Goal: Information Seeking & Learning: Learn about a topic

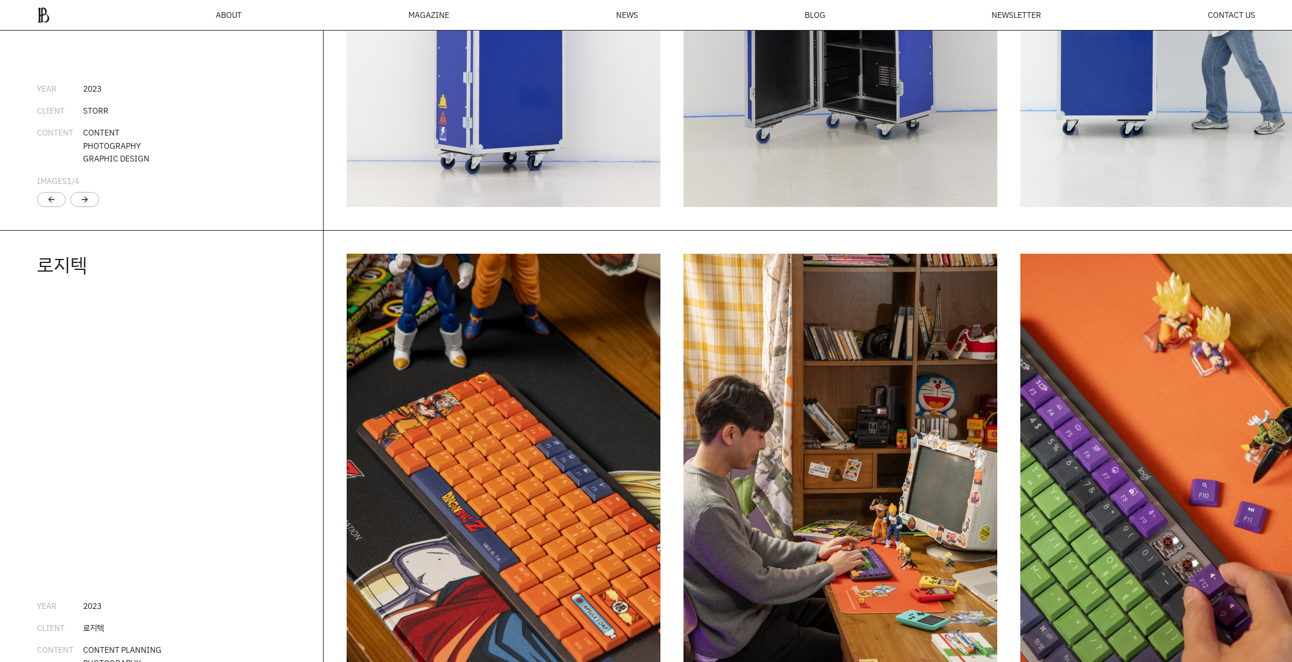
scroll to position [2659, 0]
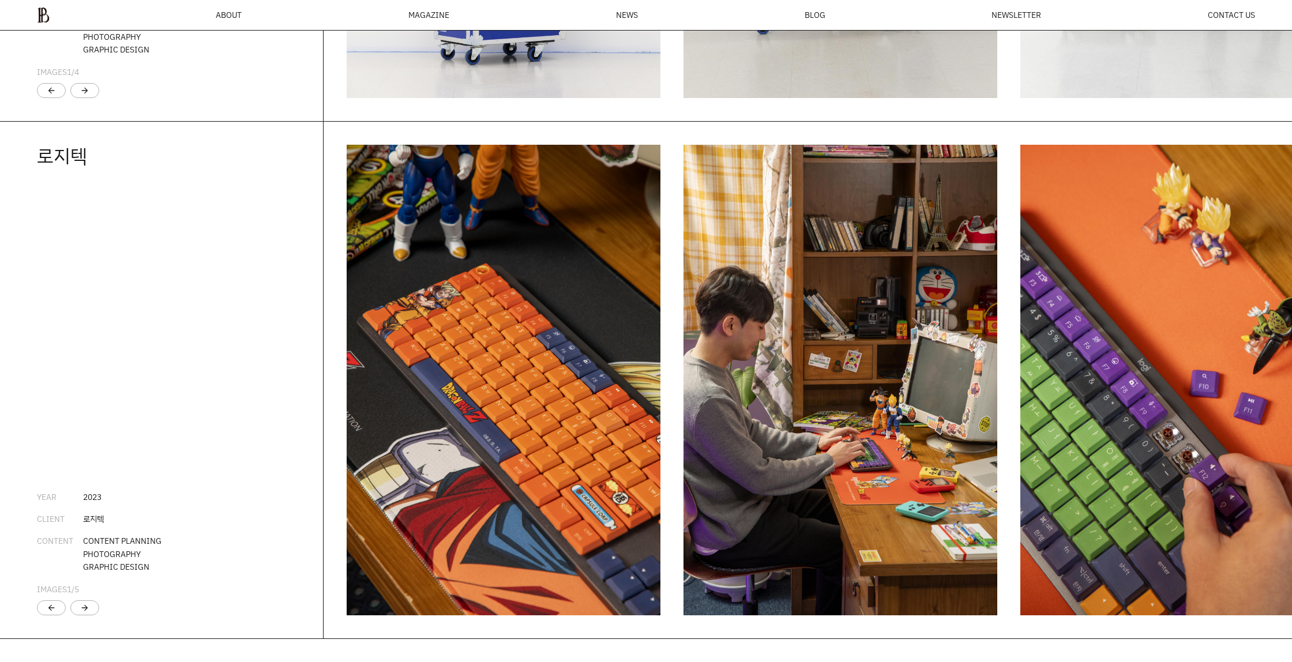
click at [569, 253] on img "1 / 6" at bounding box center [504, 380] width 314 height 471
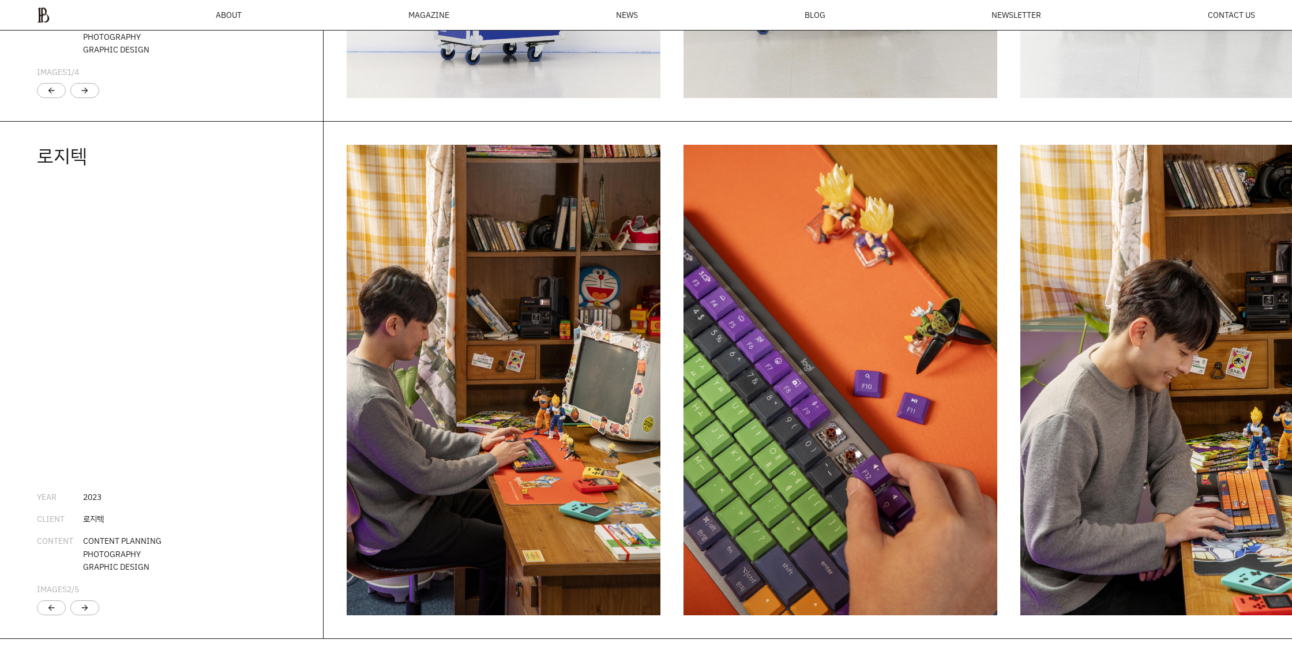
click at [579, 260] on img "2 / 6" at bounding box center [504, 380] width 314 height 471
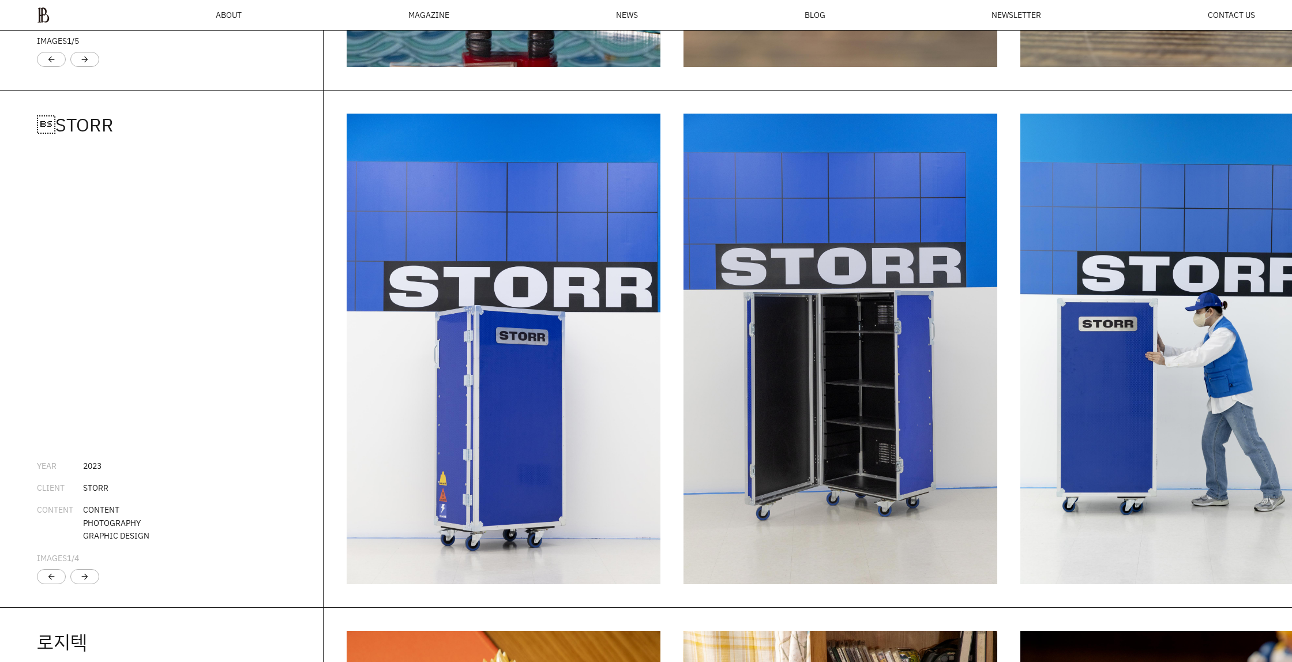
scroll to position [1596, 0]
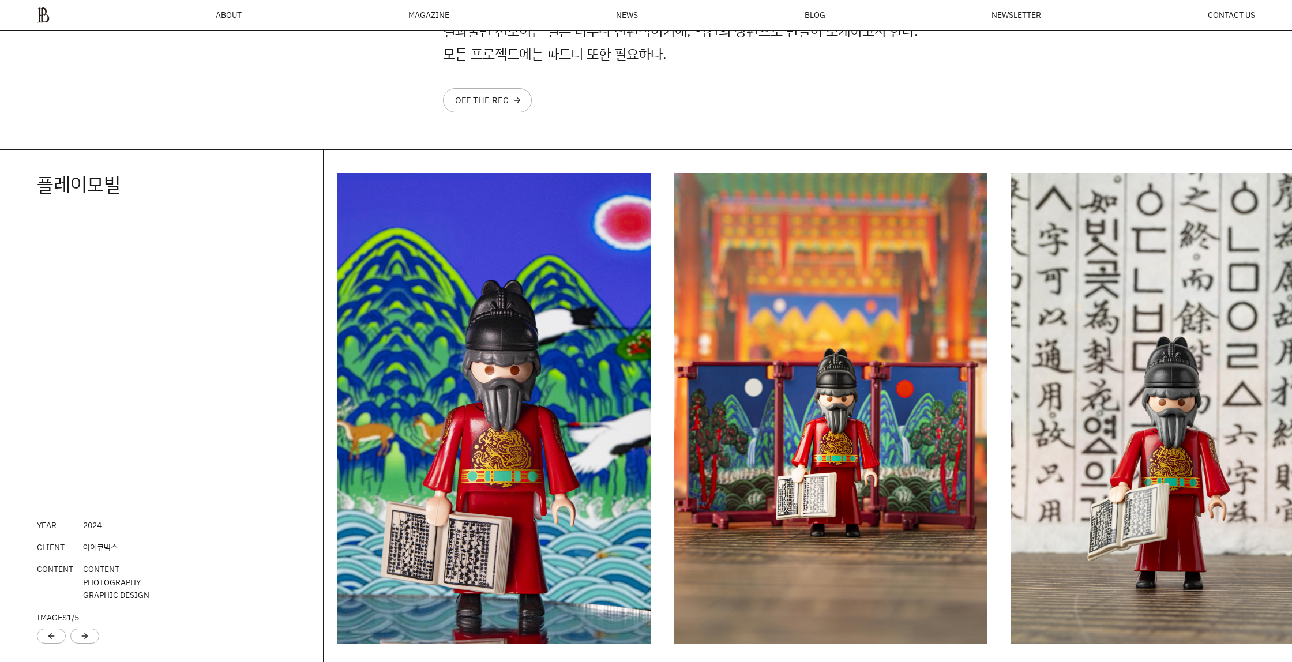
click at [567, 269] on img "1 / 6" at bounding box center [494, 408] width 314 height 471
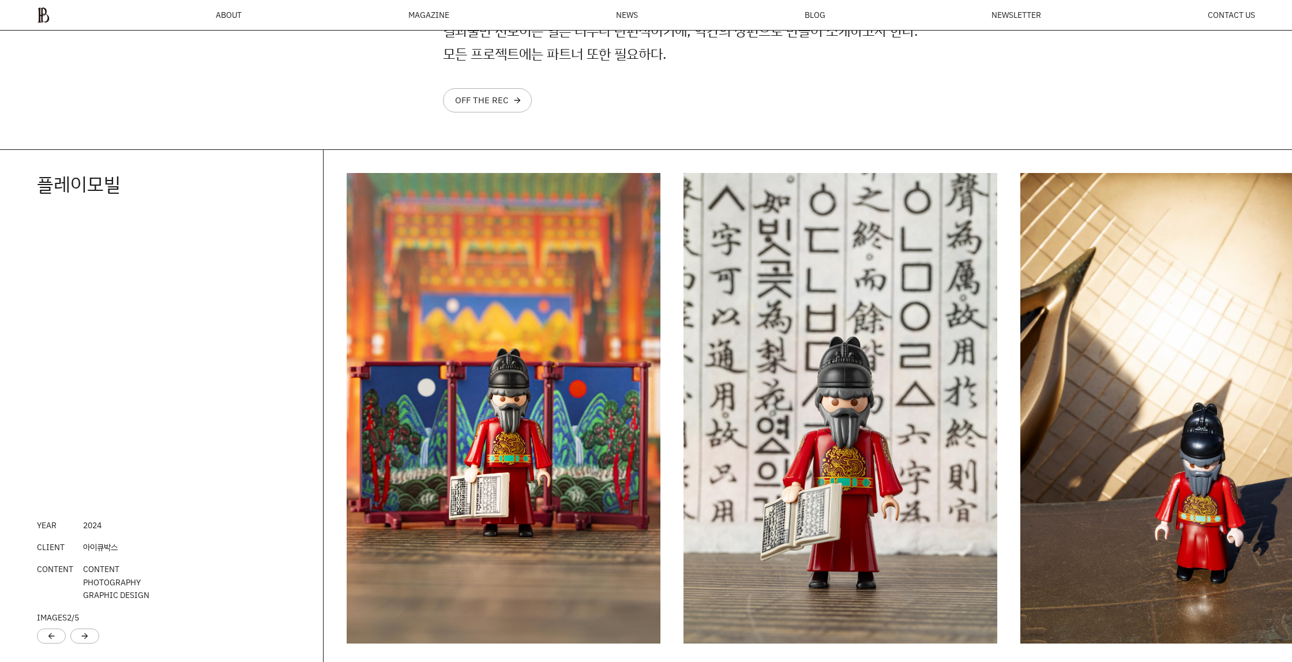
click at [474, 276] on img "2 / 6" at bounding box center [504, 408] width 314 height 471
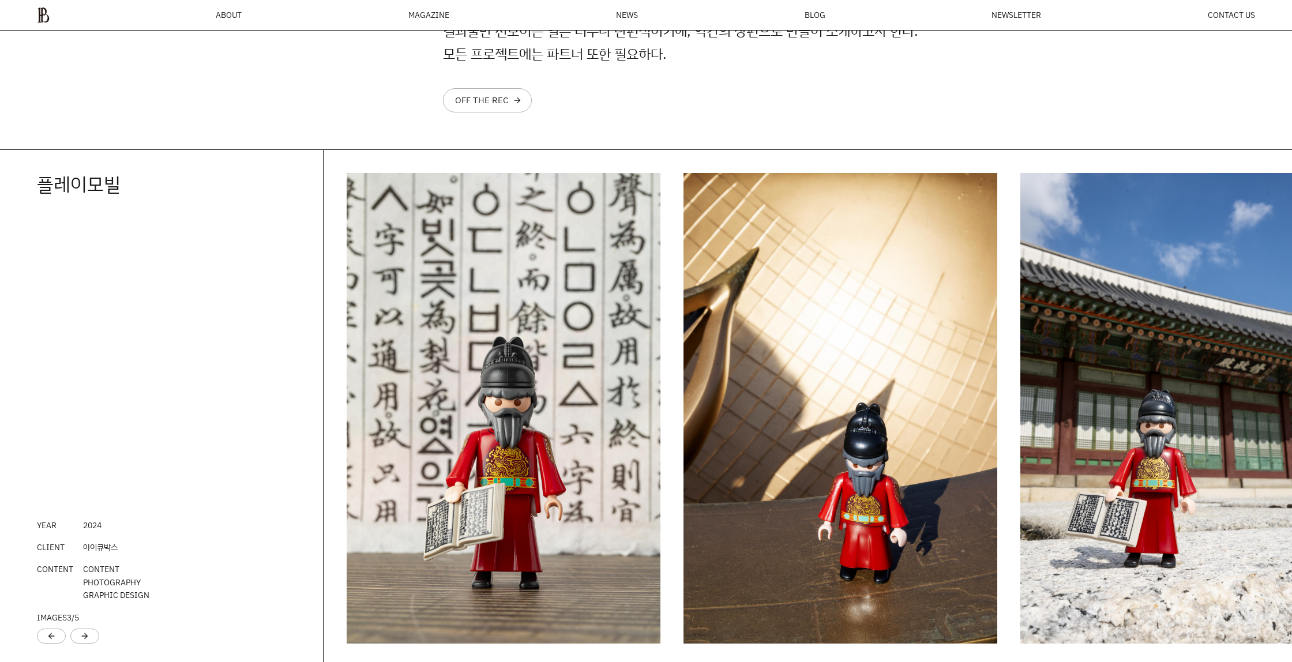
click at [469, 277] on img "3 / 6" at bounding box center [504, 408] width 314 height 471
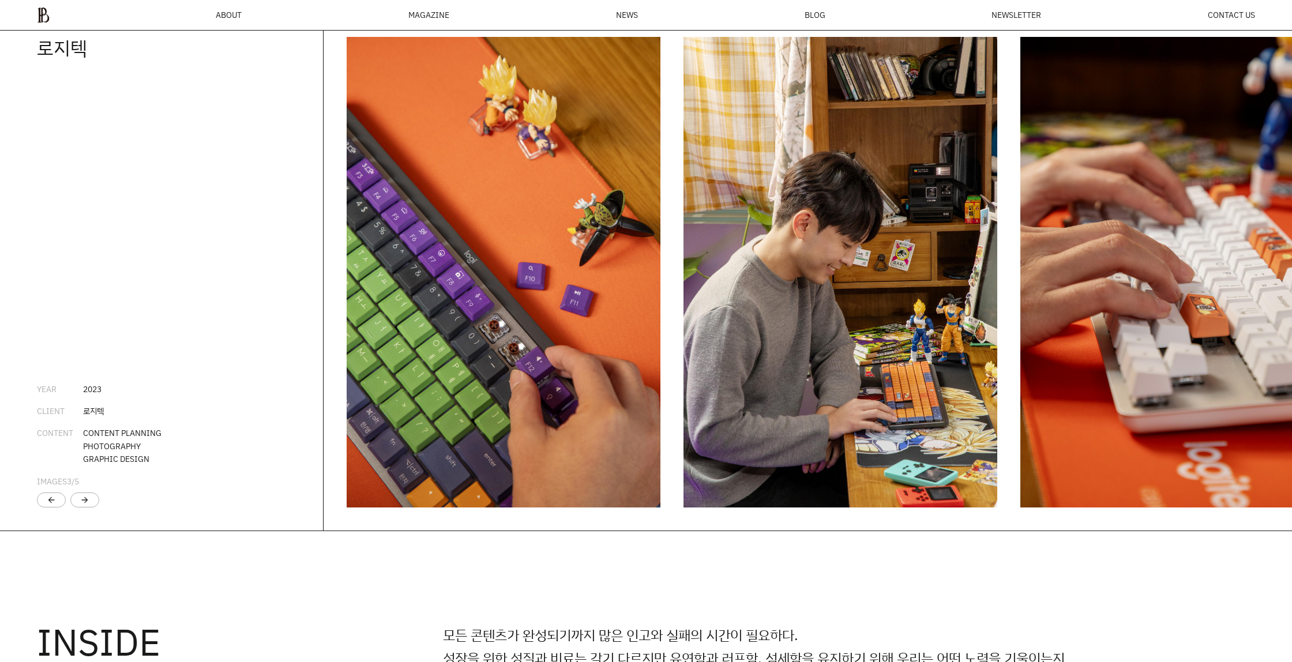
scroll to position [2756, 0]
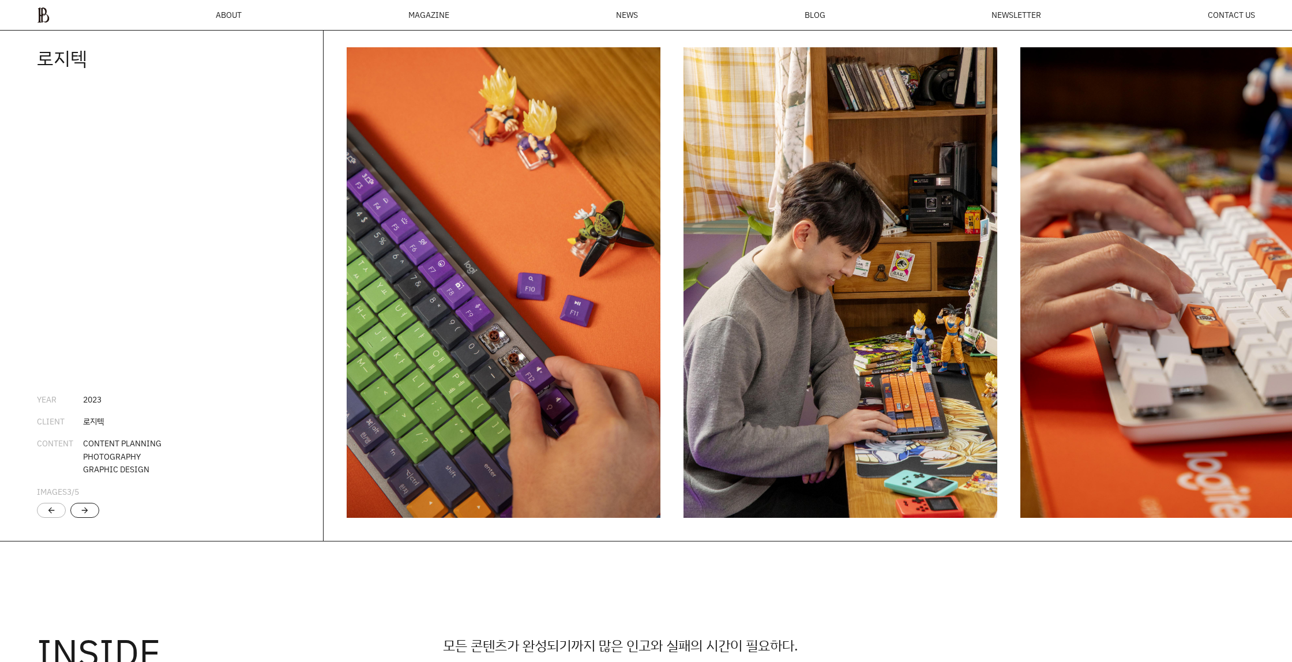
click at [87, 508] on div "arrow_forward" at bounding box center [84, 510] width 9 height 9
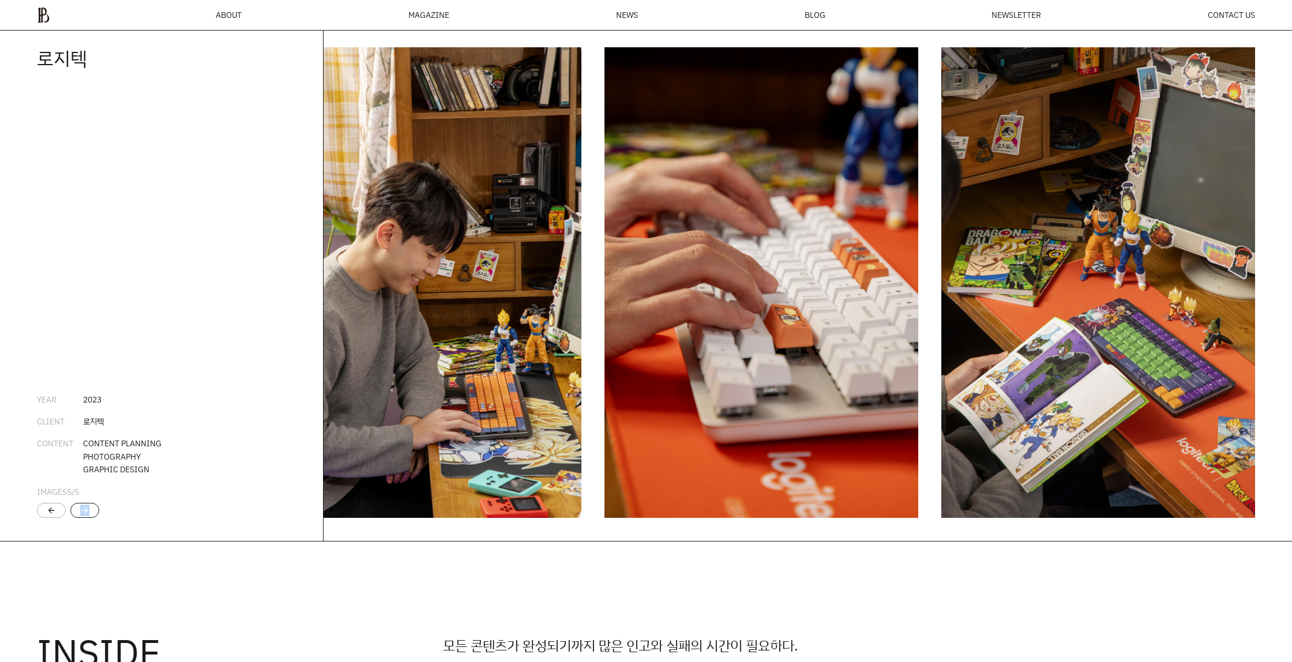
click at [87, 508] on div "arrow_forward" at bounding box center [84, 510] width 9 height 9
click at [174, 473] on li "CONTENT CONTENT PLANNING PHOTOGRAPHY GRAPHIC DESIGN" at bounding box center [161, 456] width 249 height 39
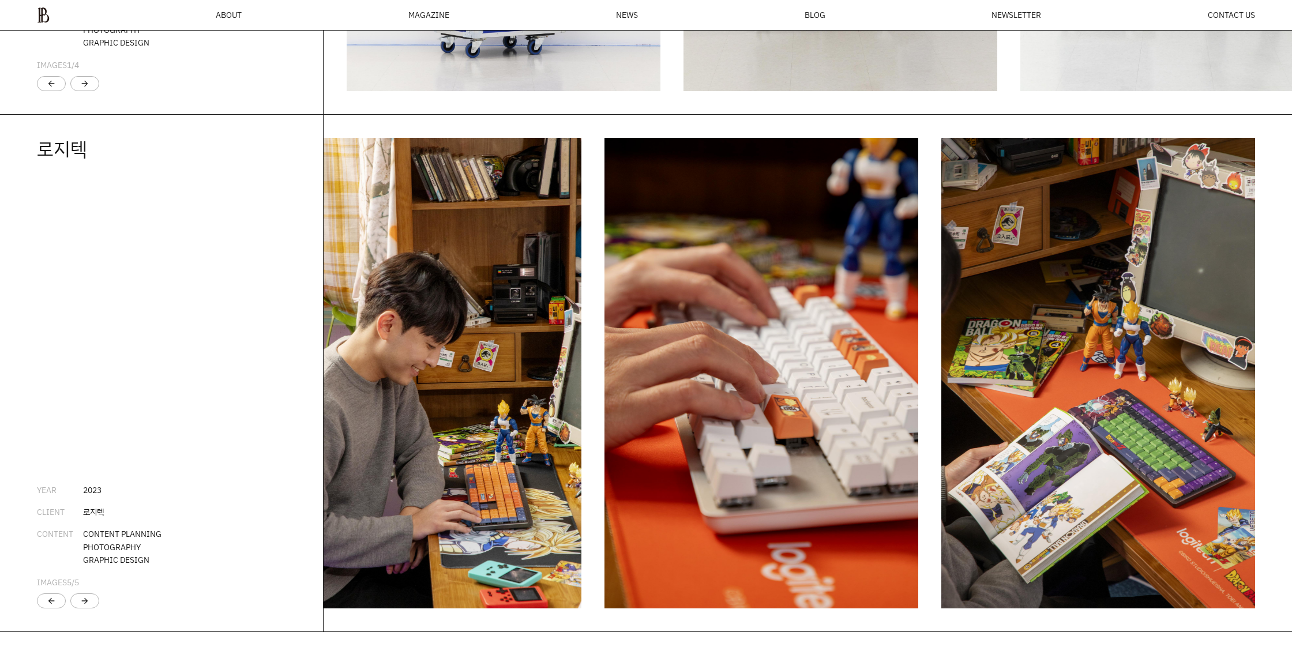
scroll to position [2762, 0]
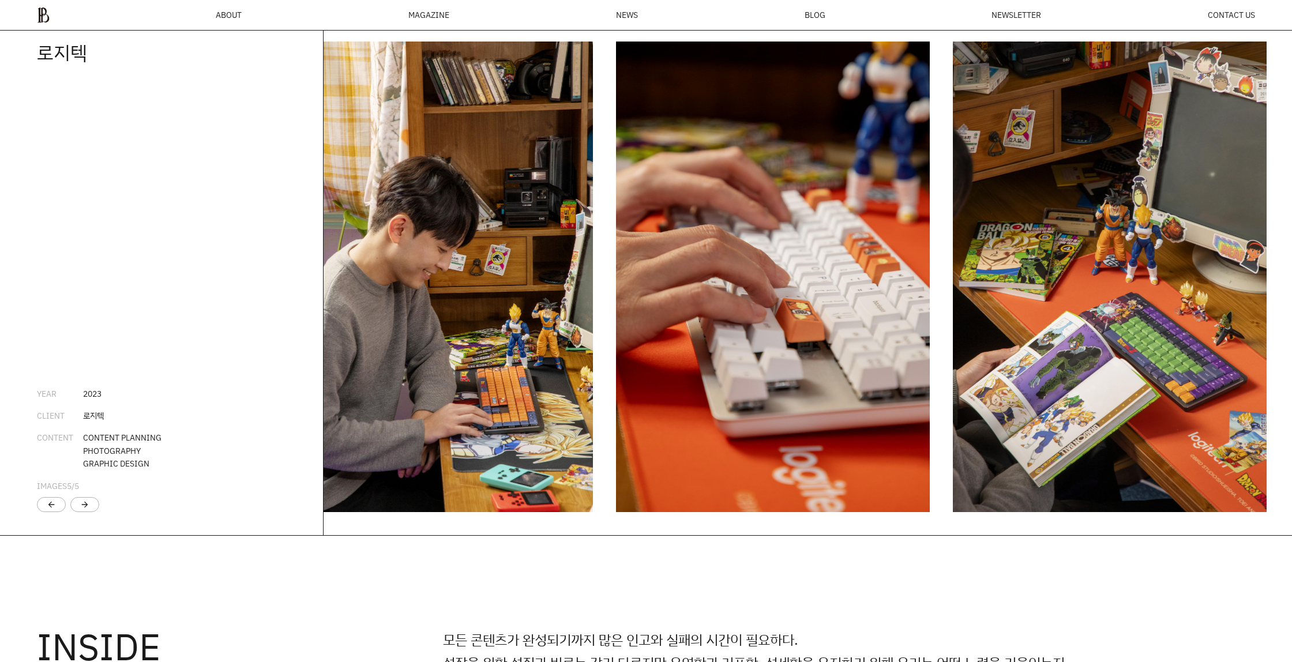
click at [506, 369] on img "4 / 6" at bounding box center [436, 277] width 314 height 471
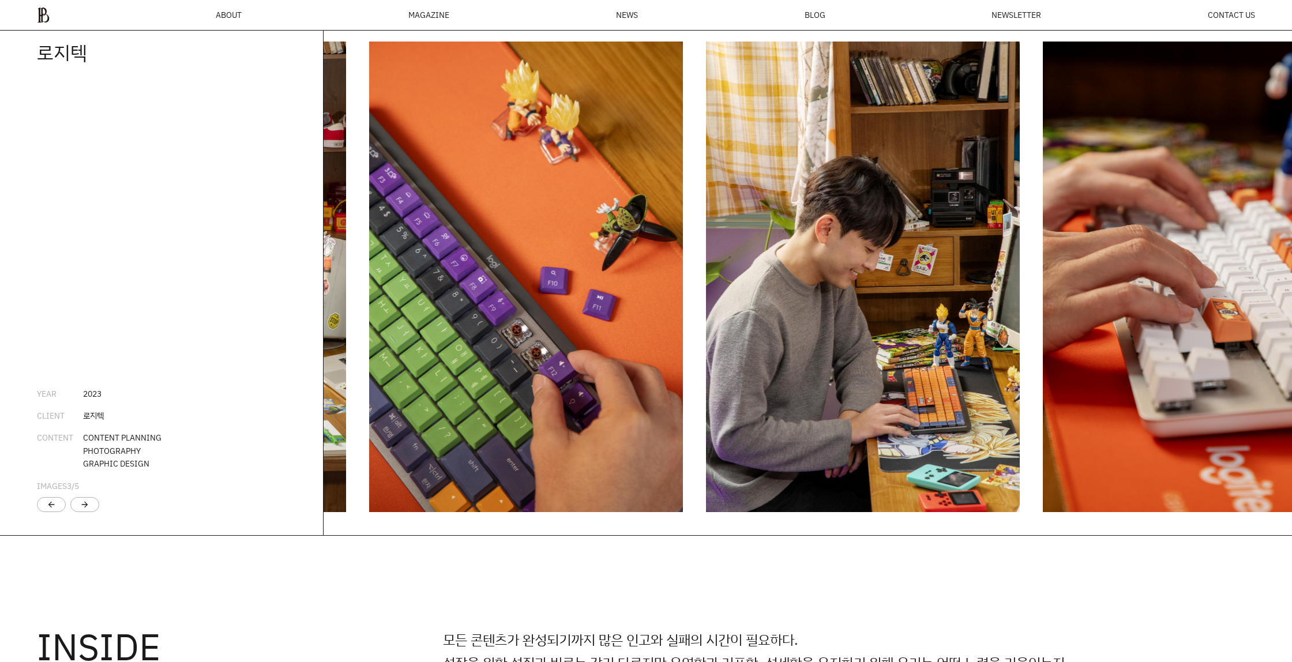
click at [510, 347] on img "3 / 6" at bounding box center [526, 277] width 314 height 471
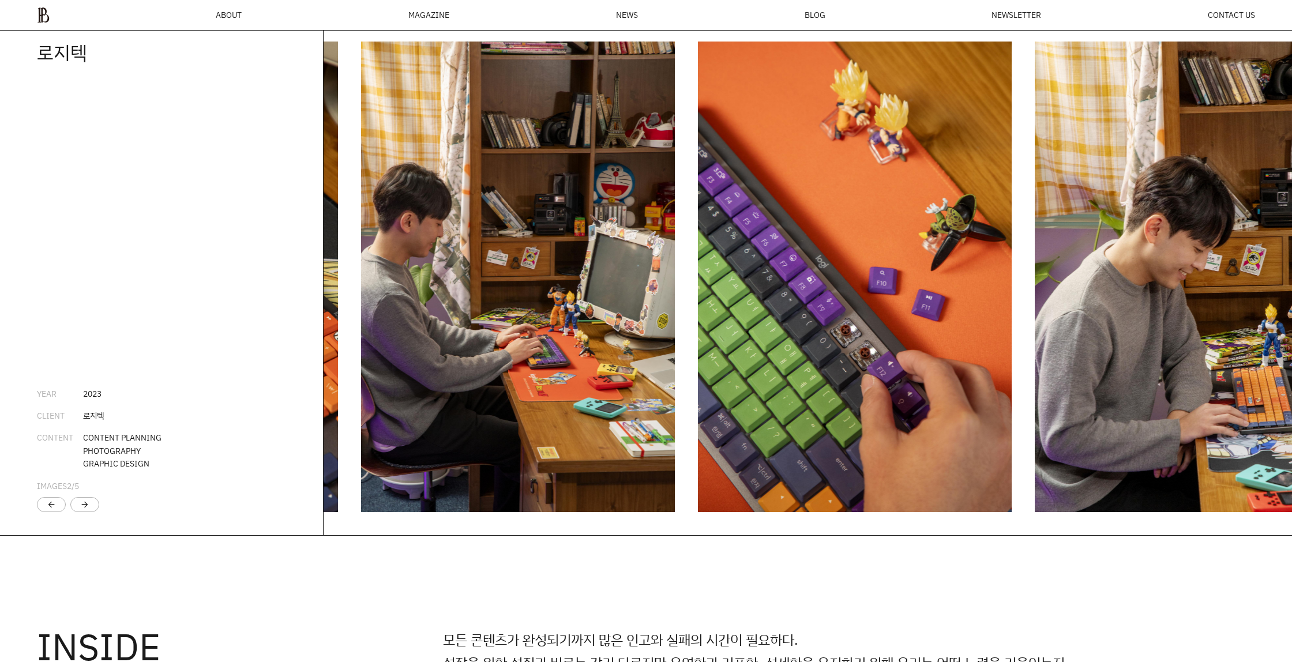
click at [505, 330] on img "2 / 6" at bounding box center [518, 277] width 314 height 471
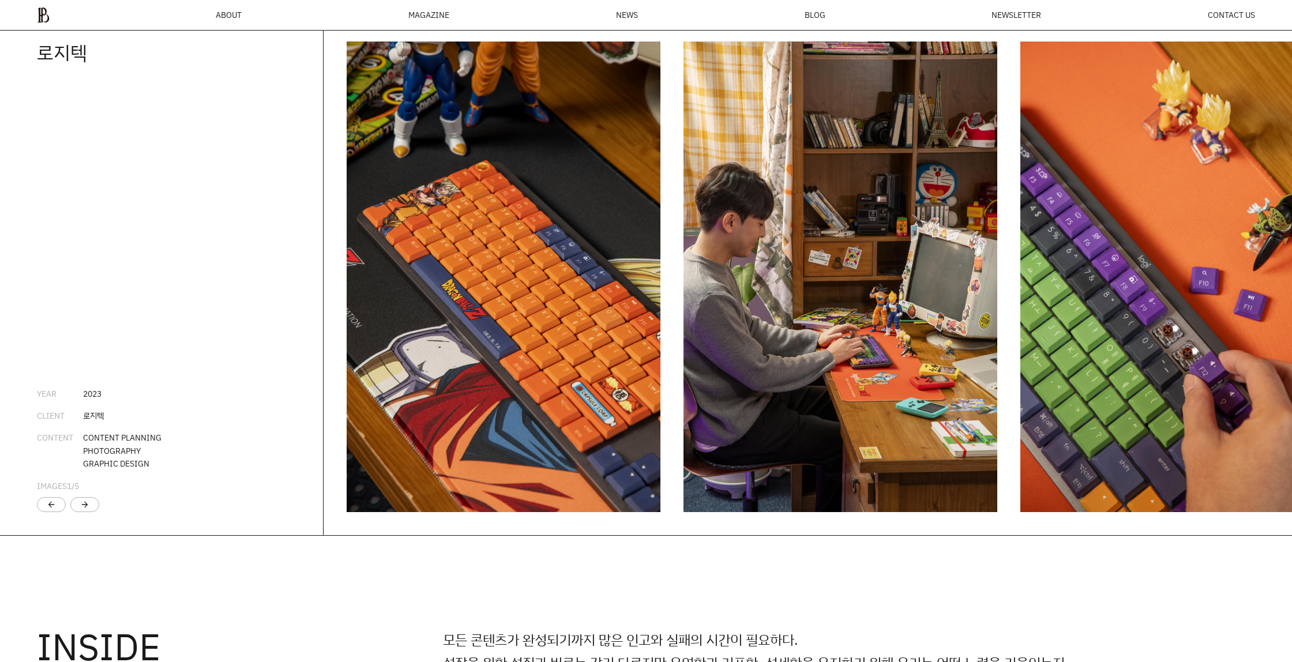
click at [483, 325] on img "1 / 6" at bounding box center [504, 277] width 314 height 471
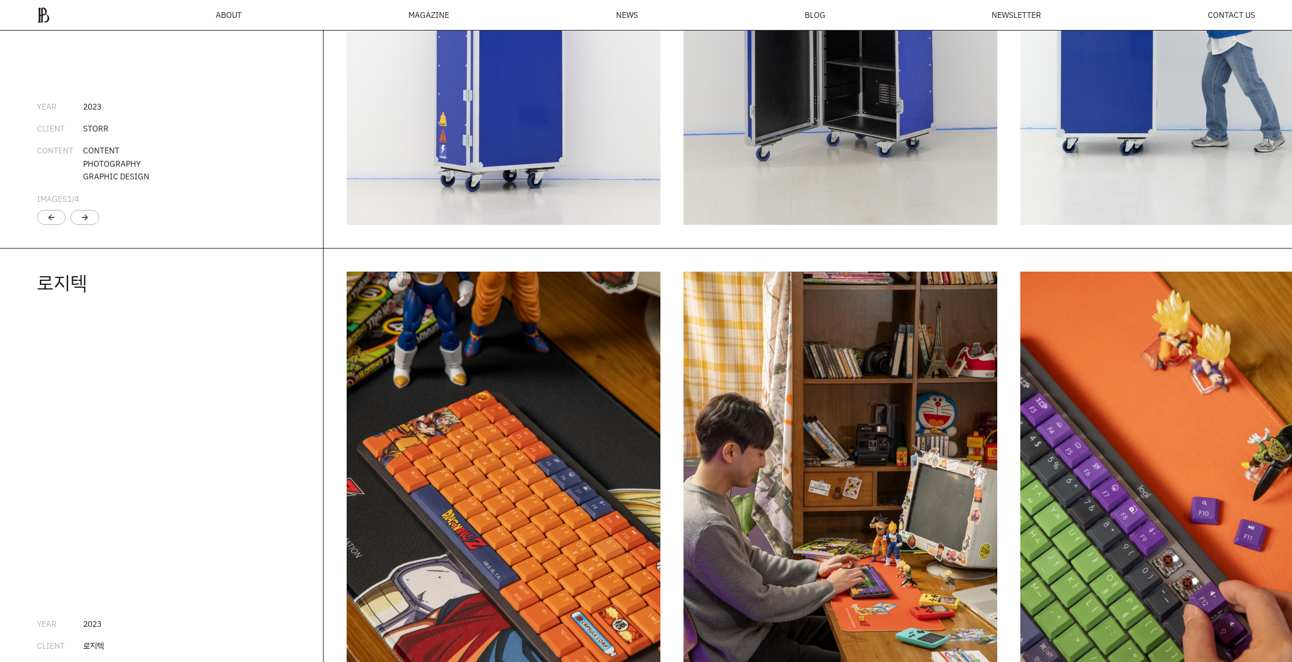
scroll to position [2122, 0]
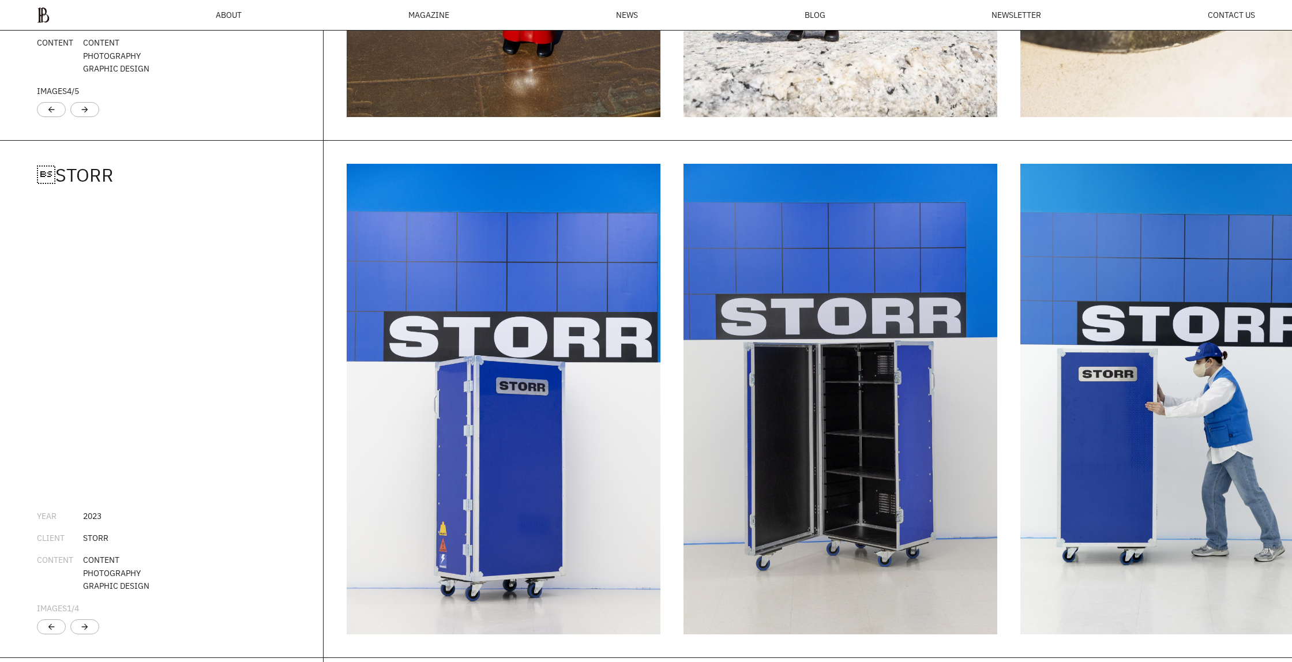
click at [549, 322] on img "1 / 5" at bounding box center [504, 399] width 314 height 471
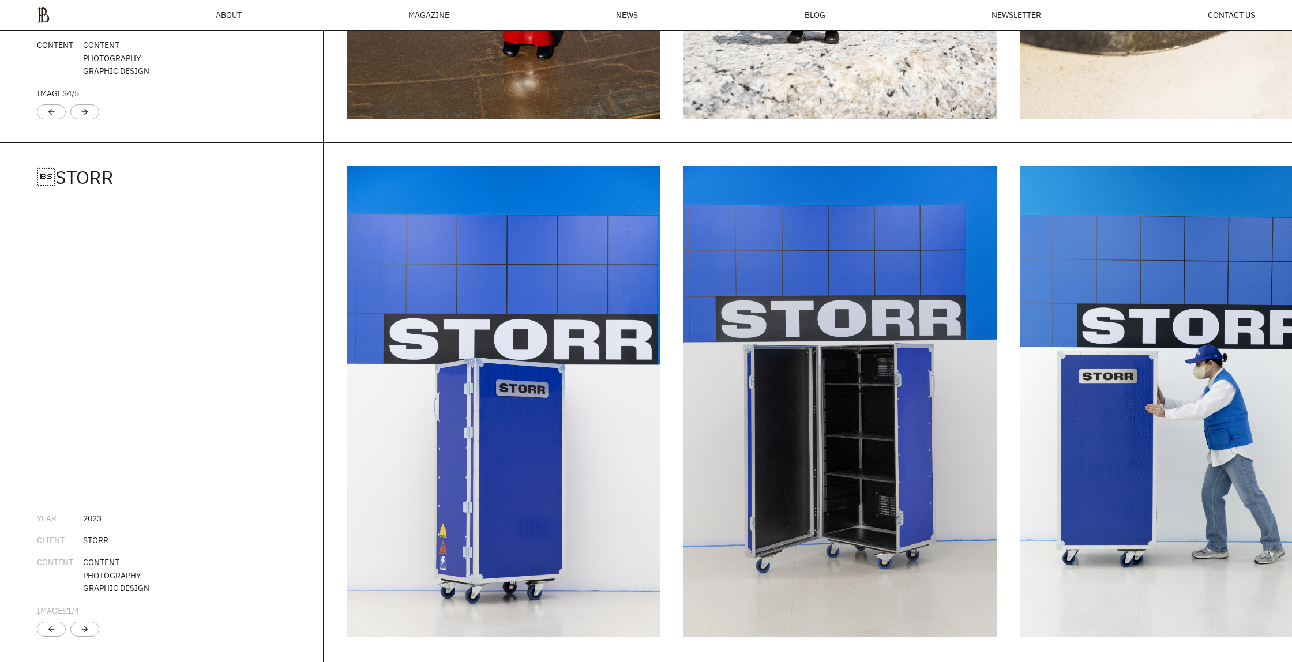
click at [417, 312] on img "1 / 5" at bounding box center [504, 401] width 314 height 471
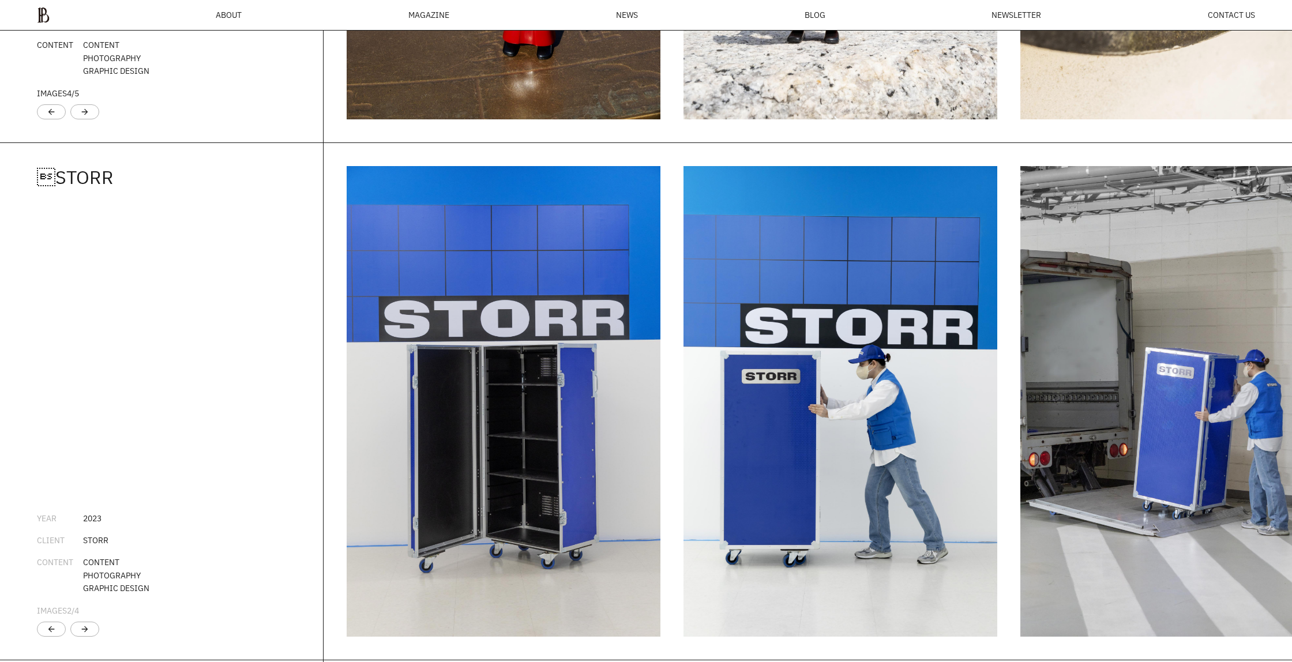
click at [484, 285] on img "2 / 5" at bounding box center [504, 401] width 314 height 471
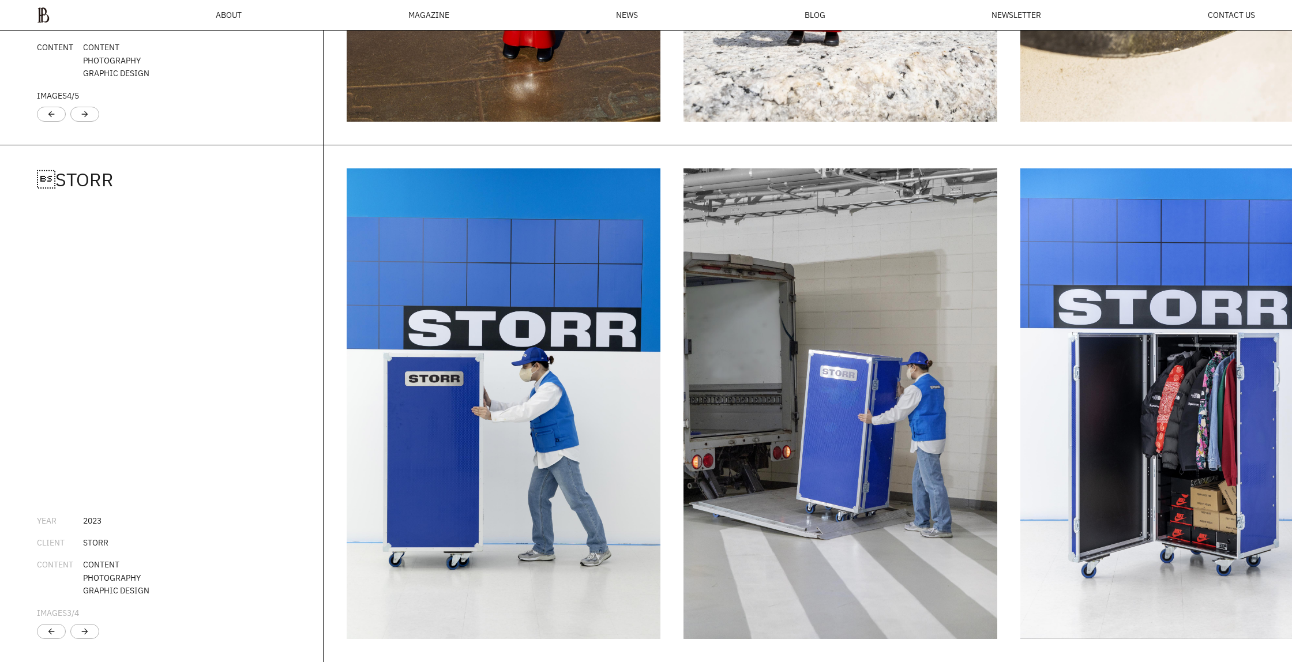
scroll to position [2118, 0]
click at [435, 15] on div "MAGAZINE" at bounding box center [428, 15] width 41 height 8
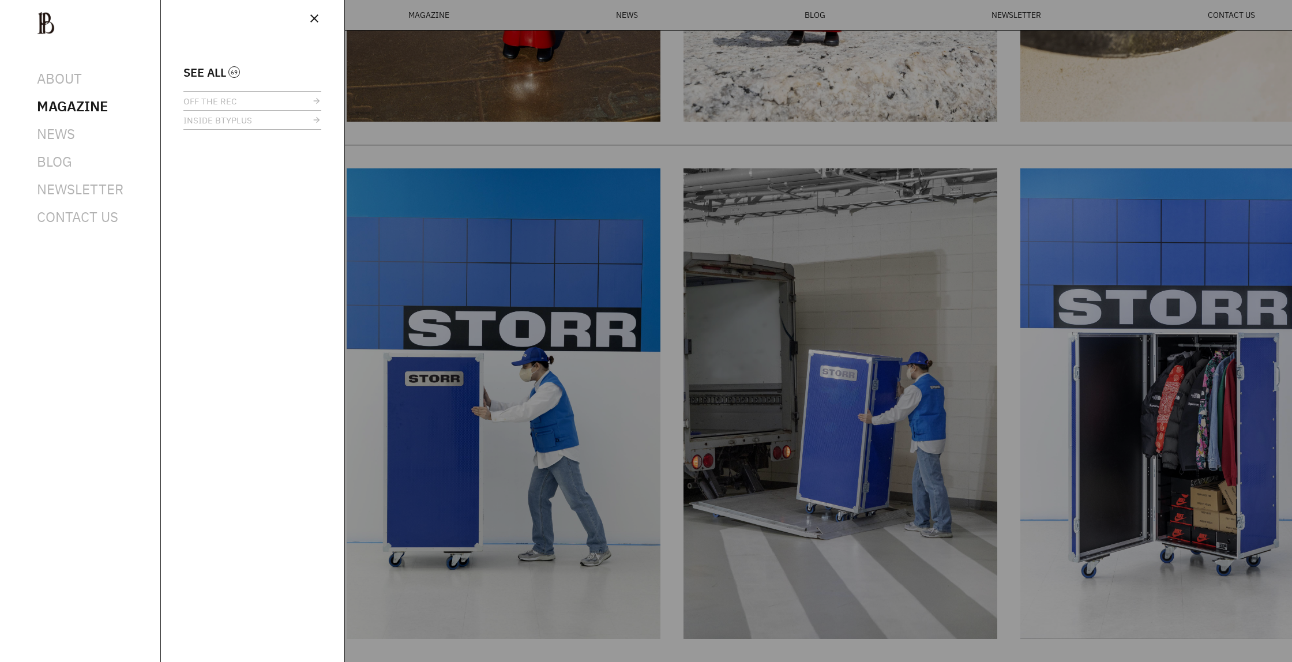
click at [403, 18] on div at bounding box center [646, 331] width 1292 height 662
click at [318, 21] on span "close" at bounding box center [314, 19] width 14 height 14
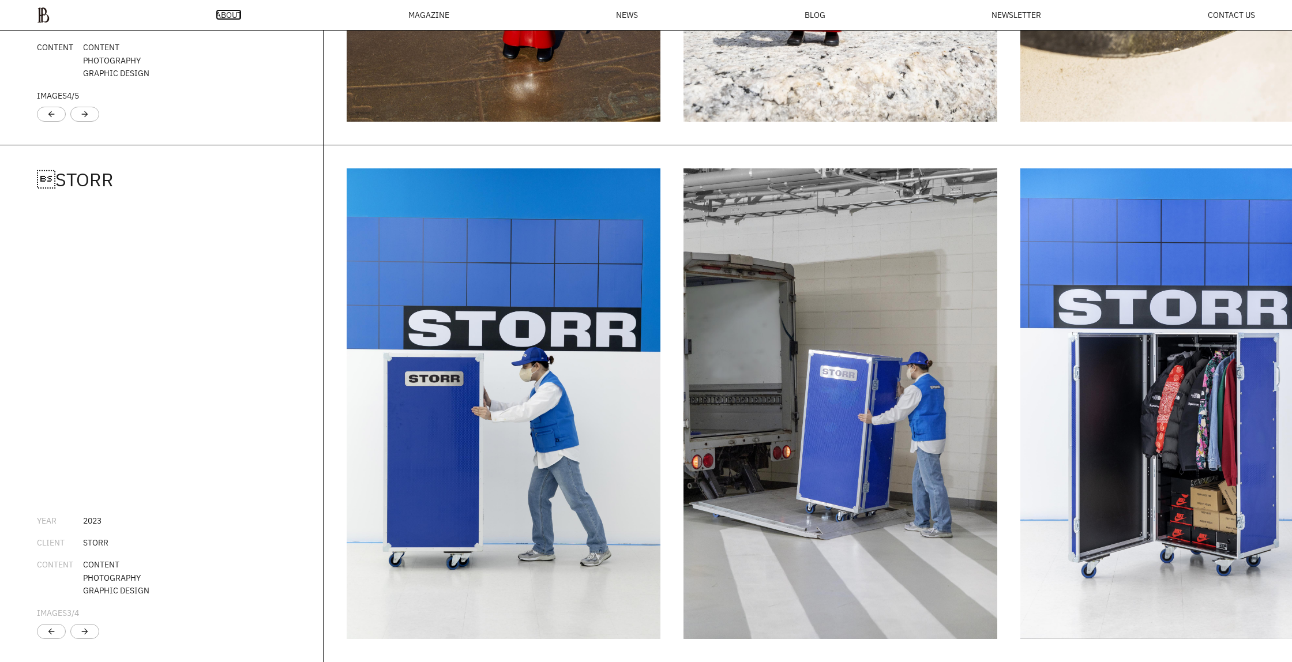
click at [223, 17] on span "ABOUT" at bounding box center [229, 15] width 26 height 8
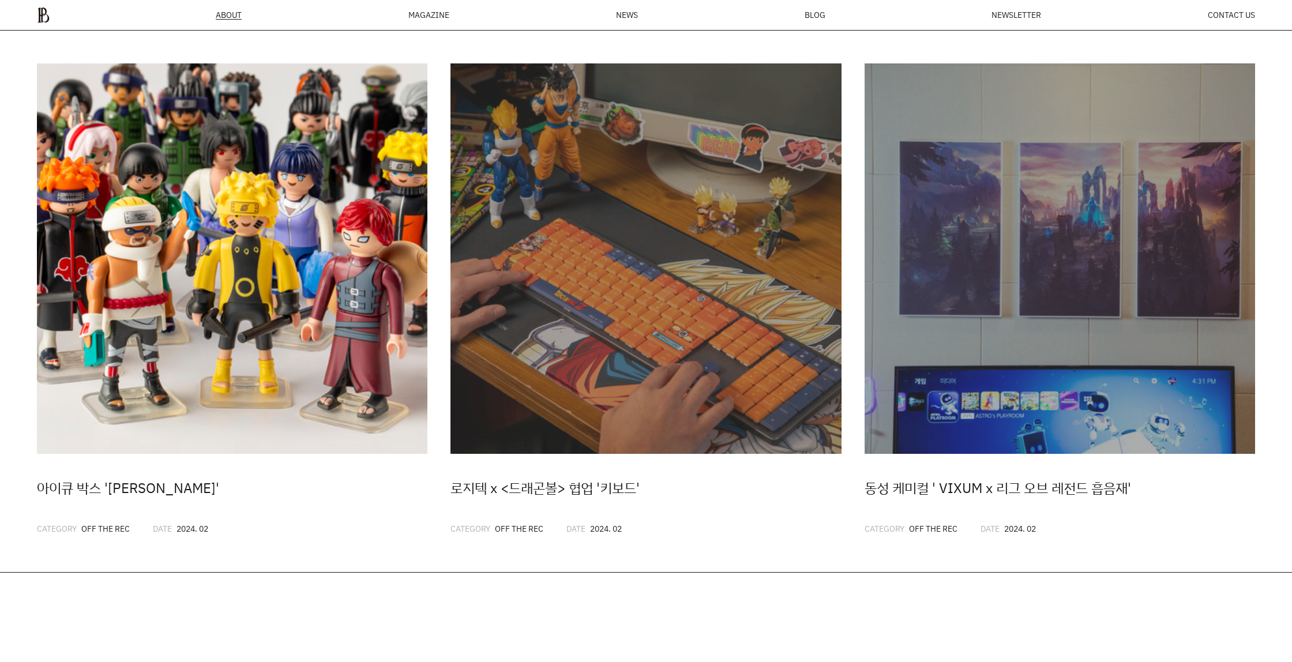
scroll to position [2412, 0]
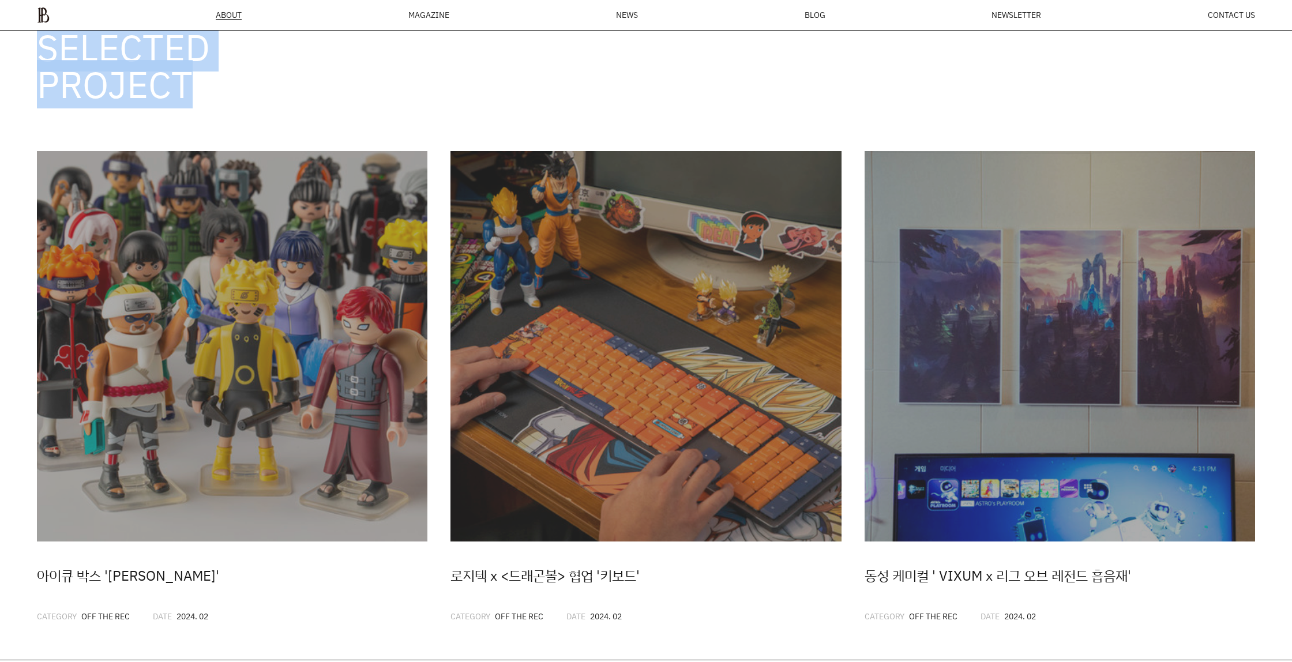
drag, startPoint x: 47, startPoint y: 77, endPoint x: 213, endPoint y: 138, distance: 177.2
click at [213, 138] on div "SELECTED PROJECT" at bounding box center [646, 38] width 1292 height 203
click at [261, 103] on h3 "SELECTED PROJECT" at bounding box center [240, 66] width 406 height 74
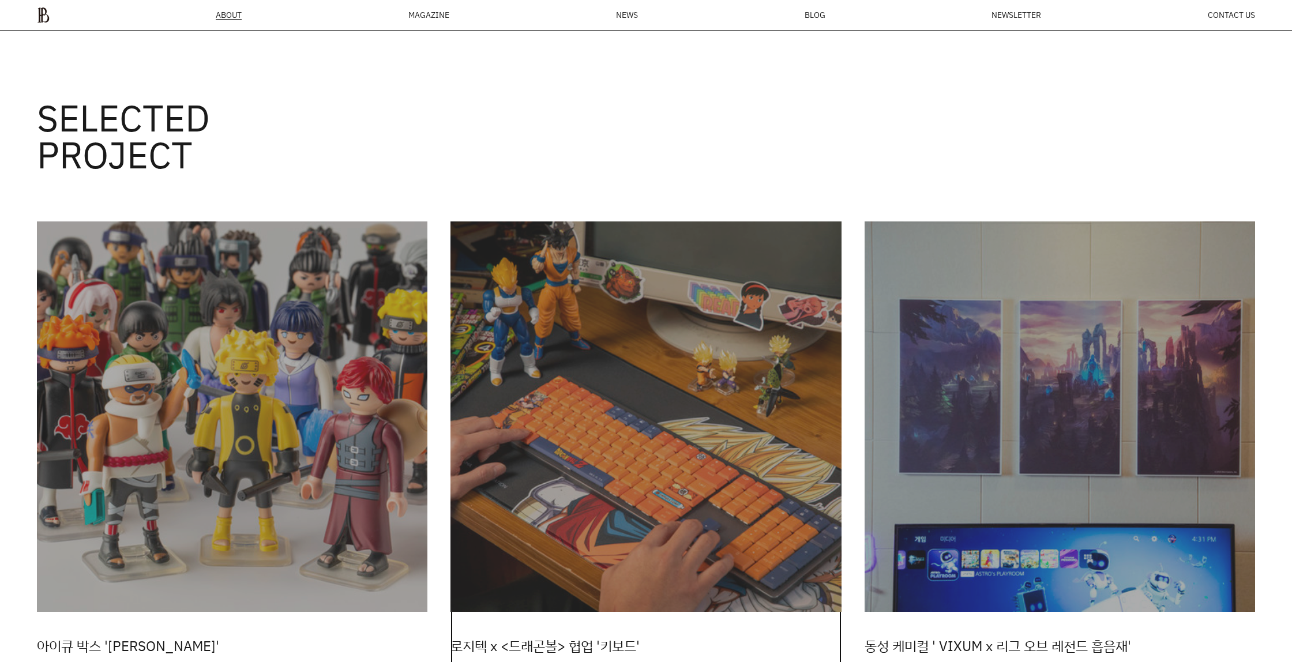
scroll to position [2607, 0]
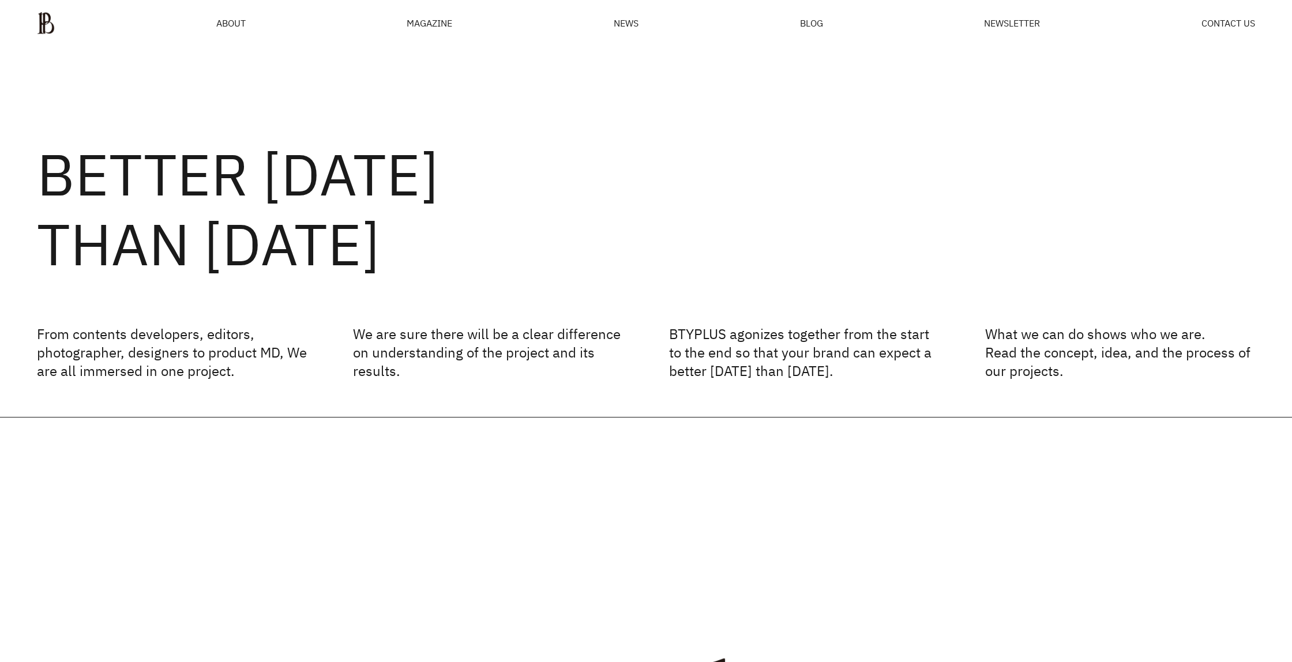
click at [250, 21] on ul "ABOUT MAGAZINE SEE ALL OFF THE REC INSIDE BTYPLUS CURATION NEWS BLOG NEWSLETTER…" at bounding box center [646, 23] width 1218 height 23
click at [231, 22] on span "ABOUT" at bounding box center [230, 22] width 29 height 9
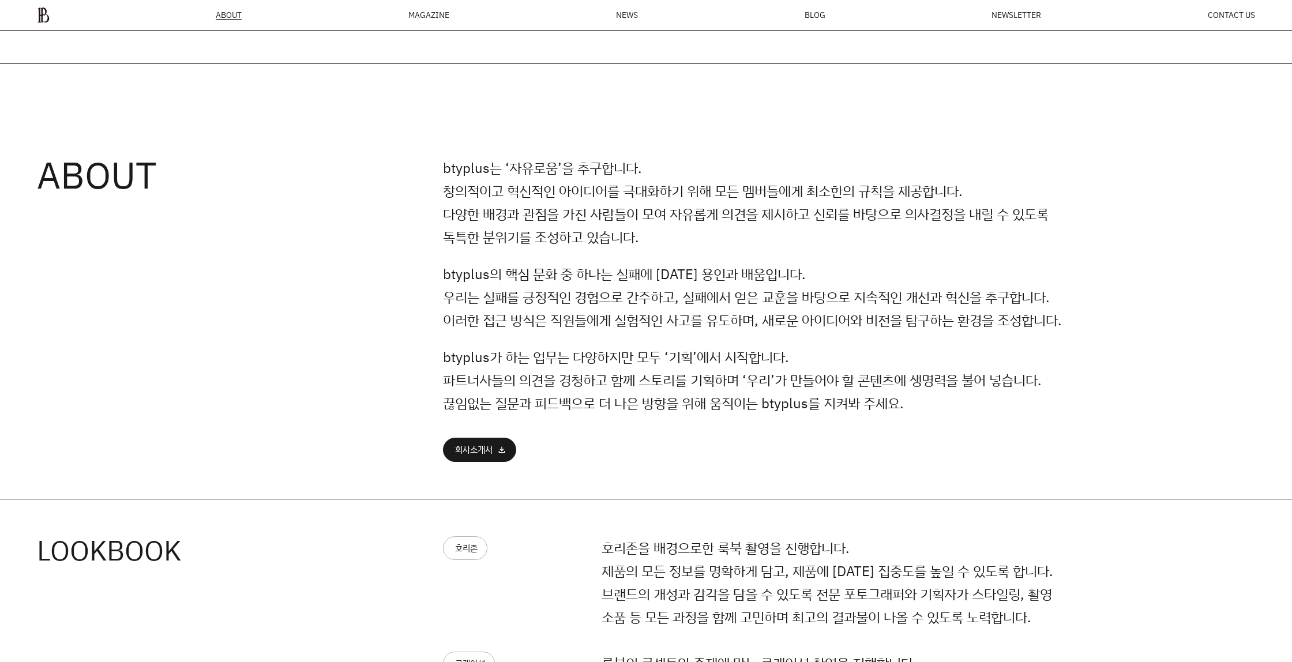
scroll to position [706, 0]
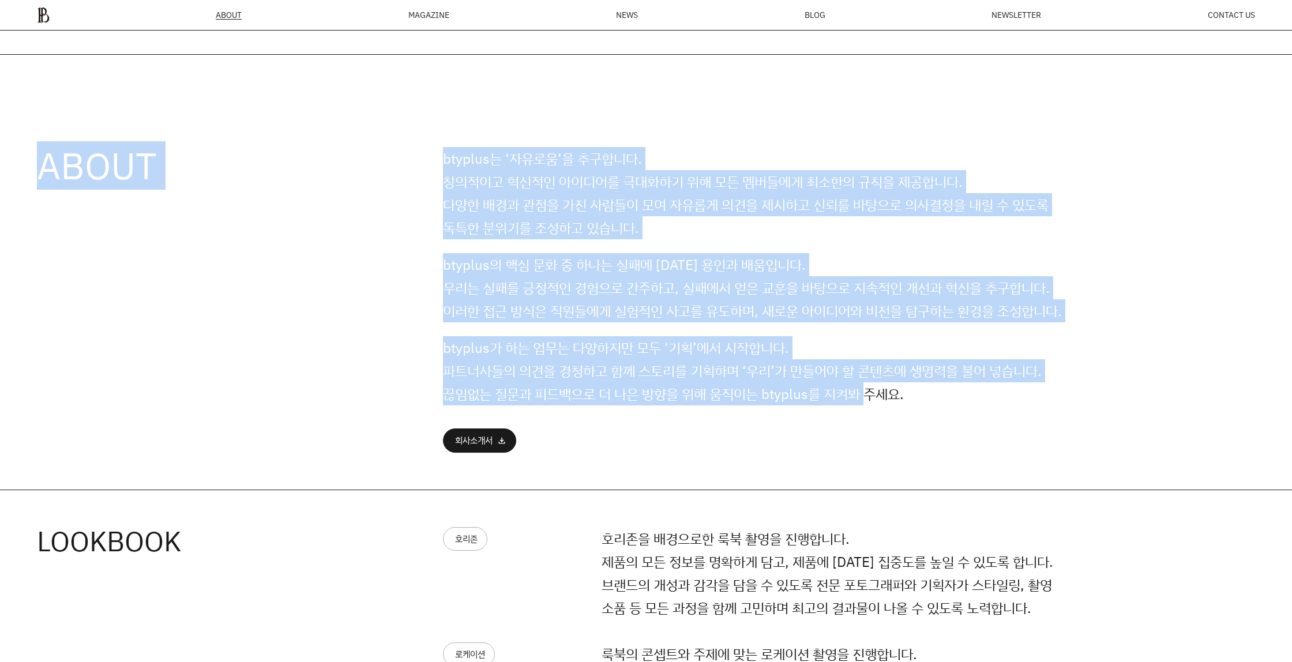
drag, startPoint x: 72, startPoint y: 119, endPoint x: 877, endPoint y: 384, distance: 848.0
click at [876, 384] on div "ABOUT btyplus는 ‘자유로움’을 추구합니다. 창의적이고 혁신적인 아이디어를 극대화하기 위해 모든 멤버들에게 최소한의 규칙을 제공합니다…" at bounding box center [646, 272] width 1292 height 435
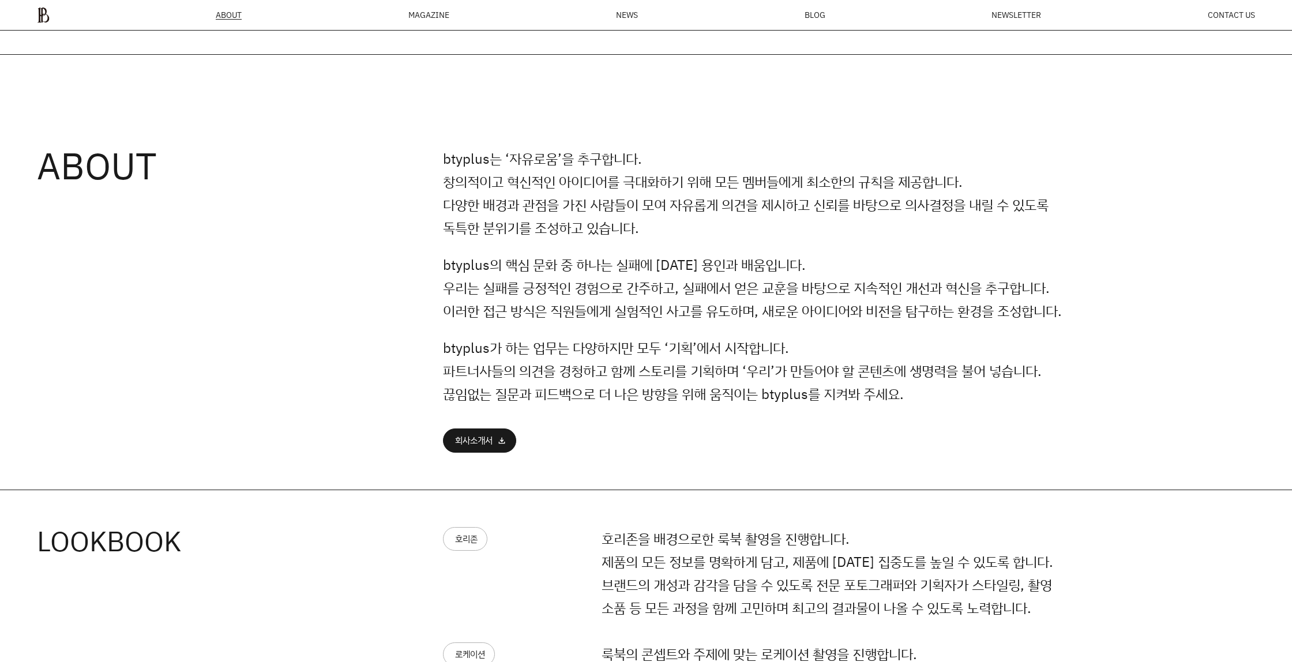
click at [888, 416] on div "btyplus는 ‘자유로움’을 추구합니다. 창의적이고 혁신적인 아이디어를 극대화하기 위해 모든 멤버들에게 최소한의 규칙을 제공합니다. 다양한 …" at bounding box center [760, 300] width 634 height 306
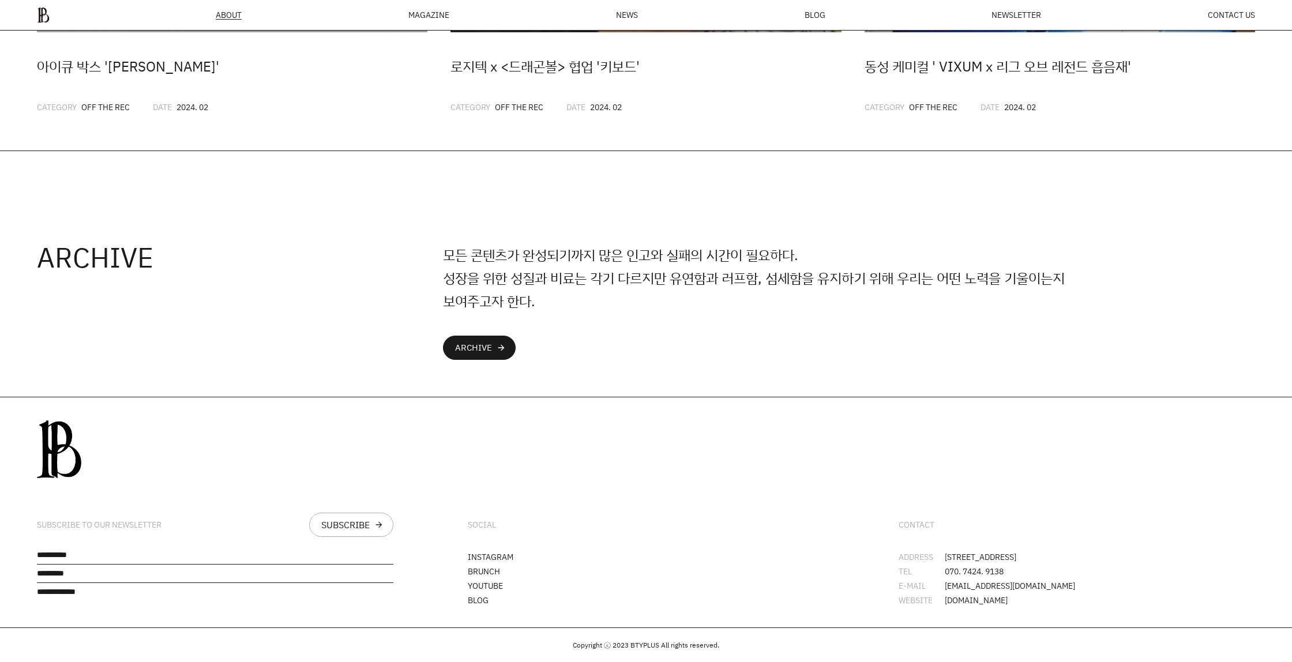
scroll to position [2952, 0]
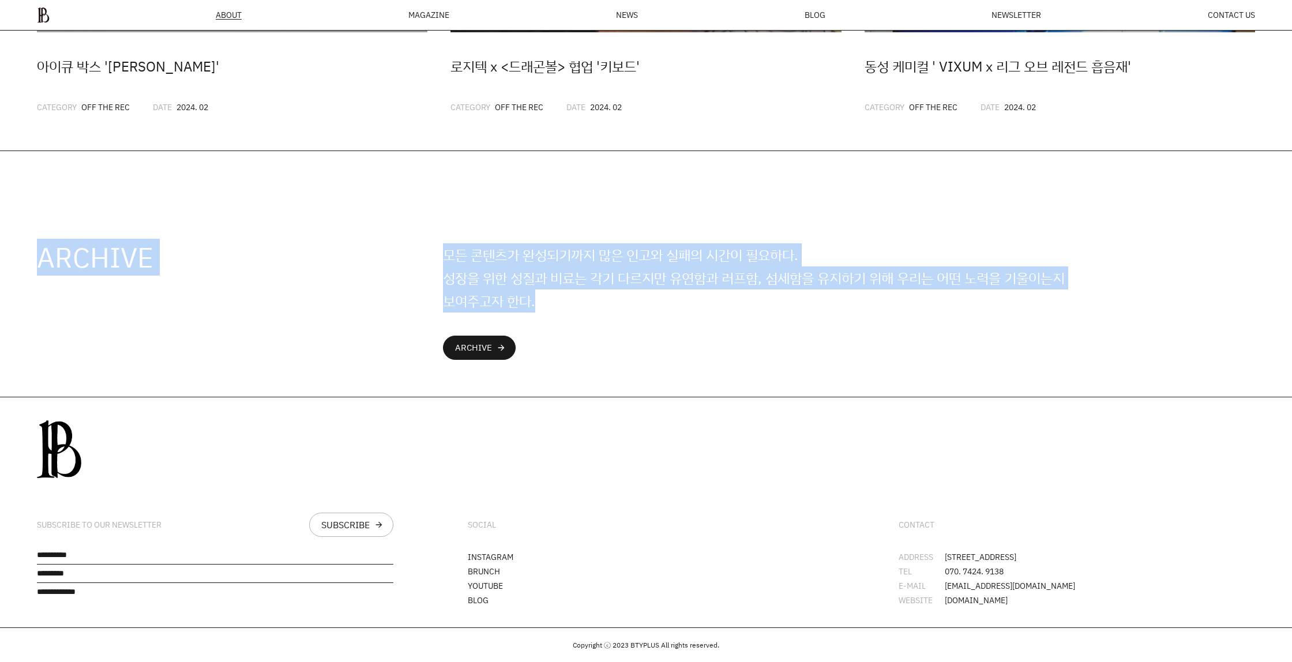
drag, startPoint x: 427, startPoint y: 219, endPoint x: 749, endPoint y: 356, distance: 349.8
click at [693, 329] on div "ARCHIVE 모든 콘텐츠가 완성되기까지 많은 인고와 실패의 시간이 필요하다. 성장을 위한 성질과 비료는 각기 다르지만 유연함과 러프함, 섬세…" at bounding box center [646, 274] width 1292 height 246
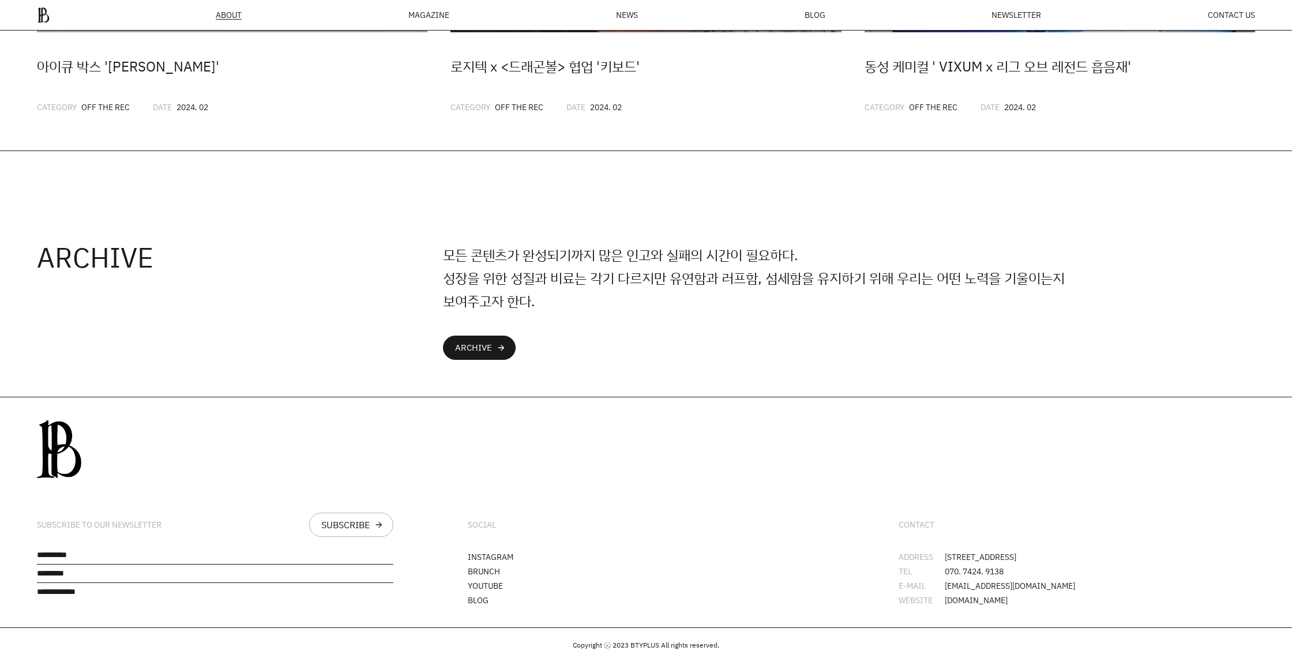
drag, startPoint x: 749, startPoint y: 356, endPoint x: 764, endPoint y: 368, distance: 19.3
click at [764, 368] on div "ARCHIVE 모든 콘텐츠가 완성되기까지 많은 인고와 실패의 시간이 필요하다. 성장을 위한 성질과 비료는 각기 다르지만 유연함과 러프함, 섬세…" at bounding box center [646, 274] width 1292 height 246
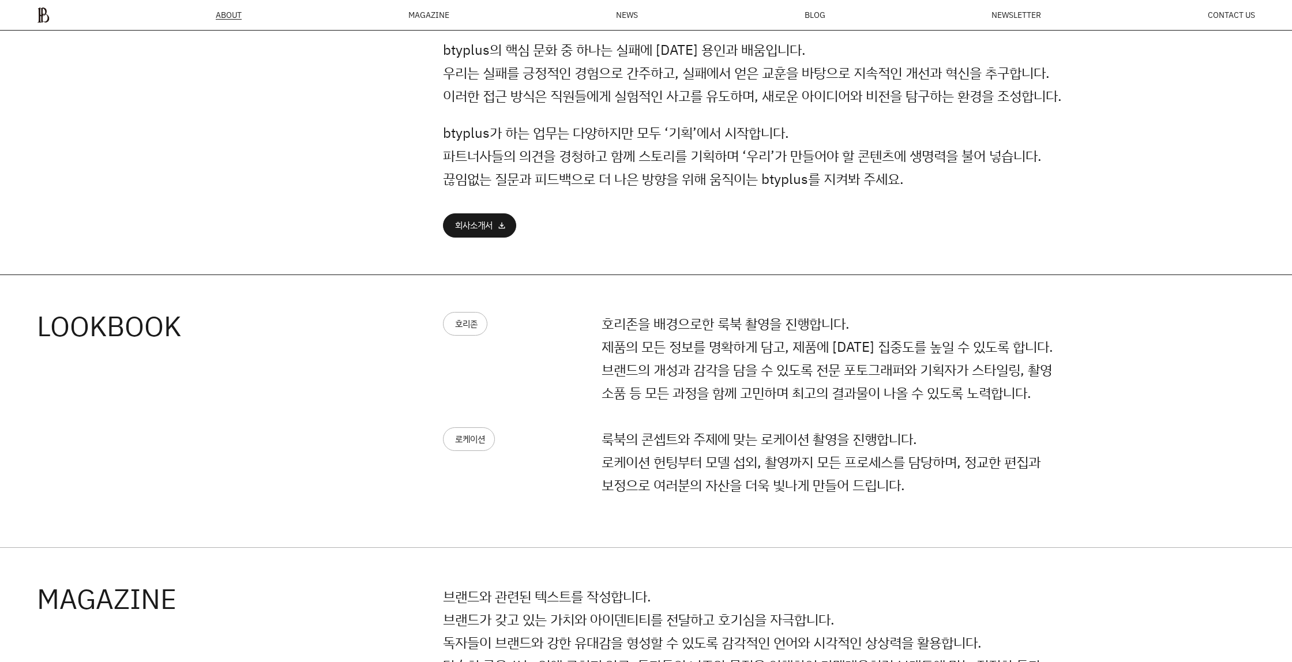
scroll to position [1126, 0]
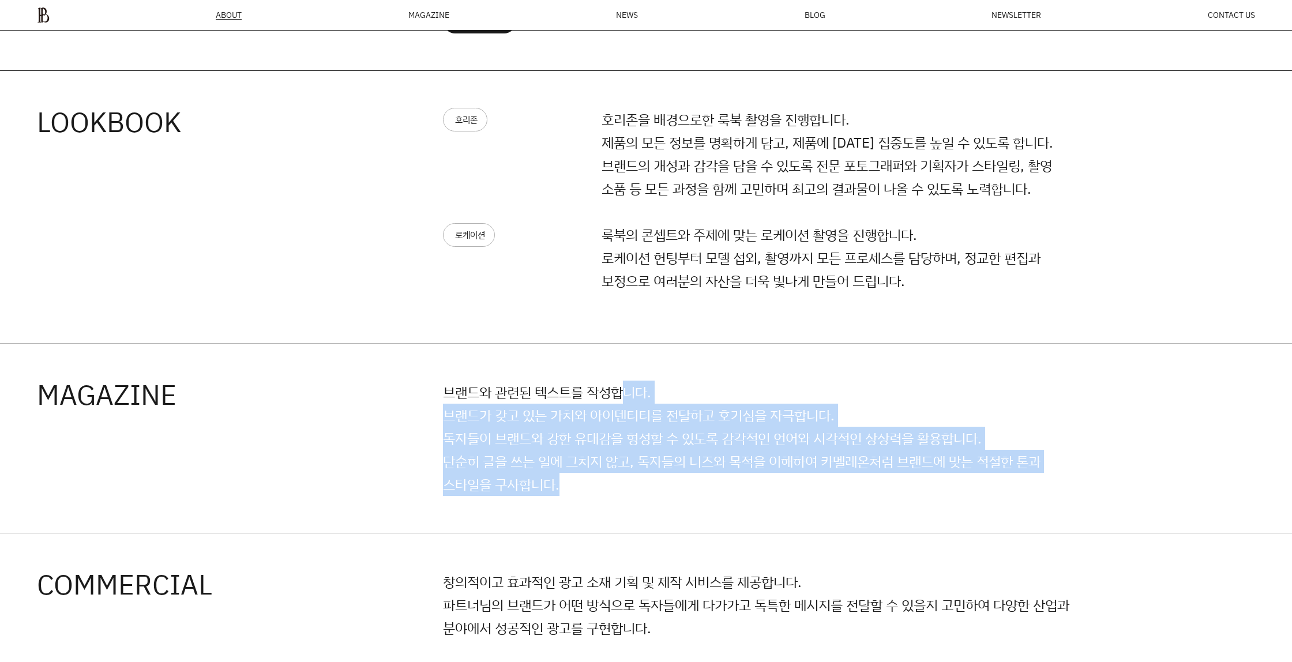
drag, startPoint x: 657, startPoint y: 491, endPoint x: 626, endPoint y: 394, distance: 102.5
click at [626, 394] on p "브랜드와 관련된 텍스트를 작성합니다. 브랜드가 갖고 있는 가치와 아이덴티티를 전달하고 호기심을 자극합니다. 독자들이 브랜드와 강한 유대감을 형…" at bounding box center [760, 438] width 634 height 115
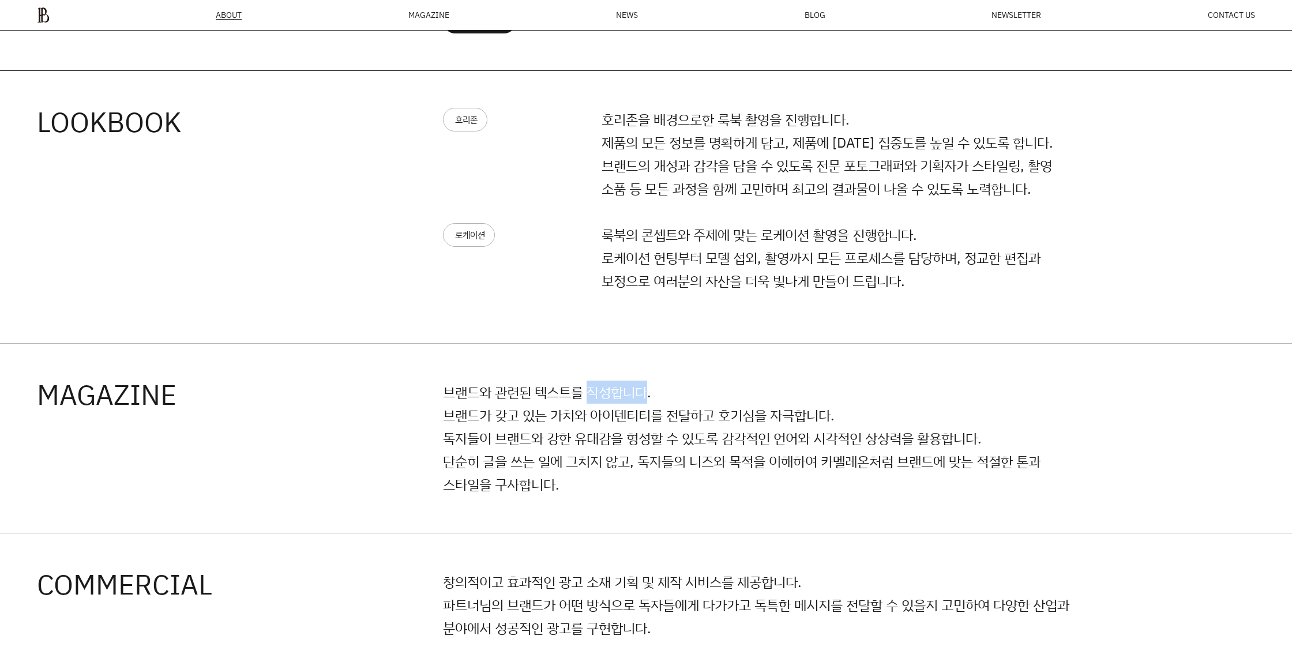
click at [626, 394] on p "브랜드와 관련된 텍스트를 작성합니다. 브랜드가 갖고 있는 가치와 아이덴티티를 전달하고 호기심을 자극합니다. 독자들이 브랜드와 강한 유대감을 형…" at bounding box center [760, 438] width 634 height 115
click at [676, 450] on p "브랜드와 관련된 텍스트를 작성합니다. 브랜드가 갖고 있는 가치와 아이덴티티를 전달하고 호기심을 자극합니다. 독자들이 브랜드와 강한 유대감을 형…" at bounding box center [760, 438] width 634 height 115
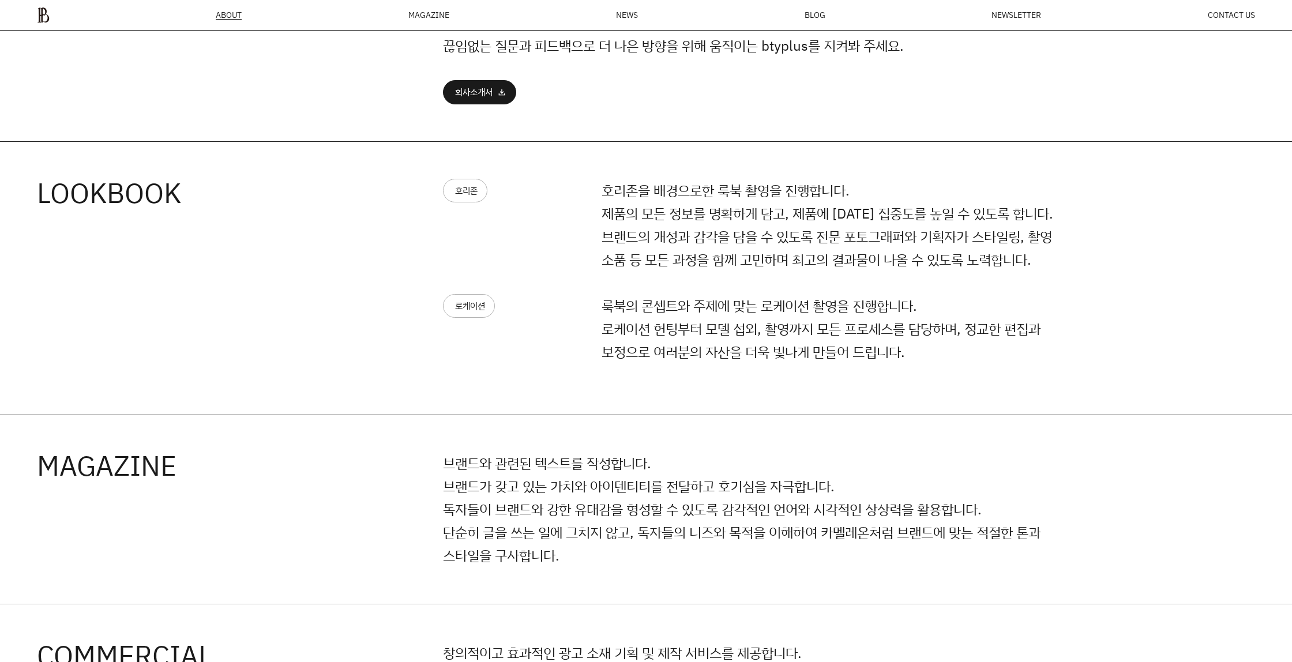
scroll to position [1419, 0]
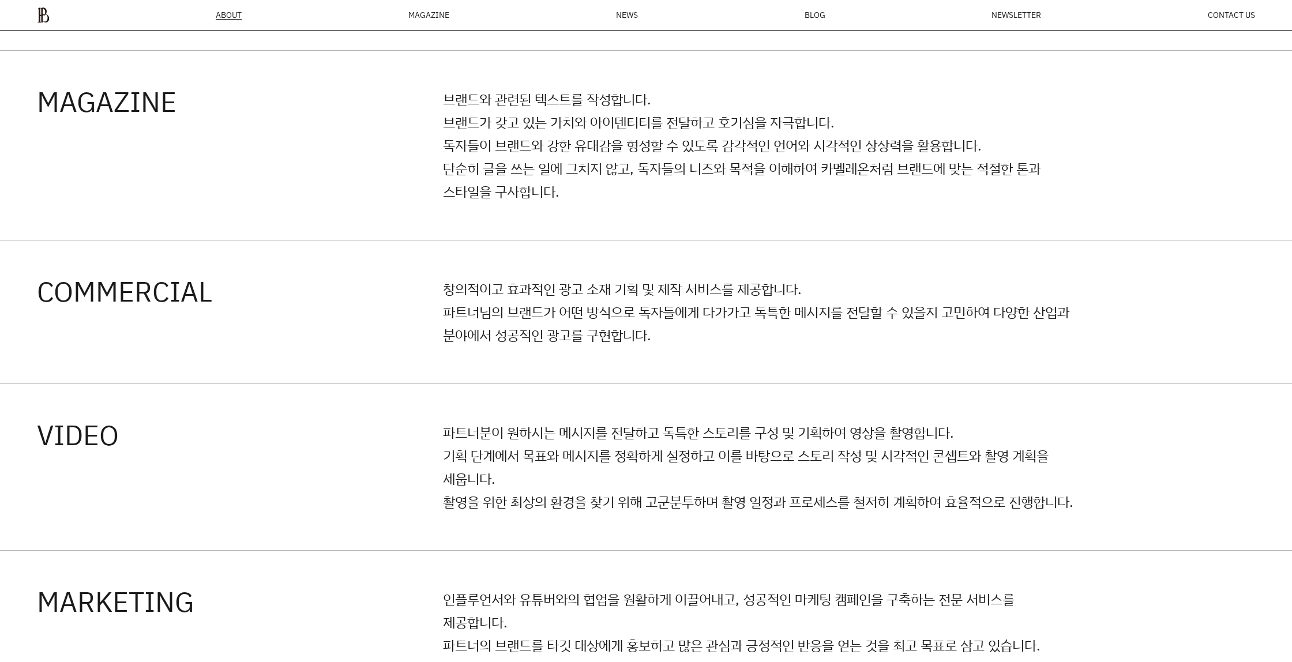
click at [967, 482] on p "파트너분이 원하시는 메시지를 전달하고 독특한 스토리를 구성 및 기획하여 영상을 촬영합니다. 기획 단계에서 목표와 메시지를 정확하게 설정하고 이…" at bounding box center [760, 467] width 634 height 92
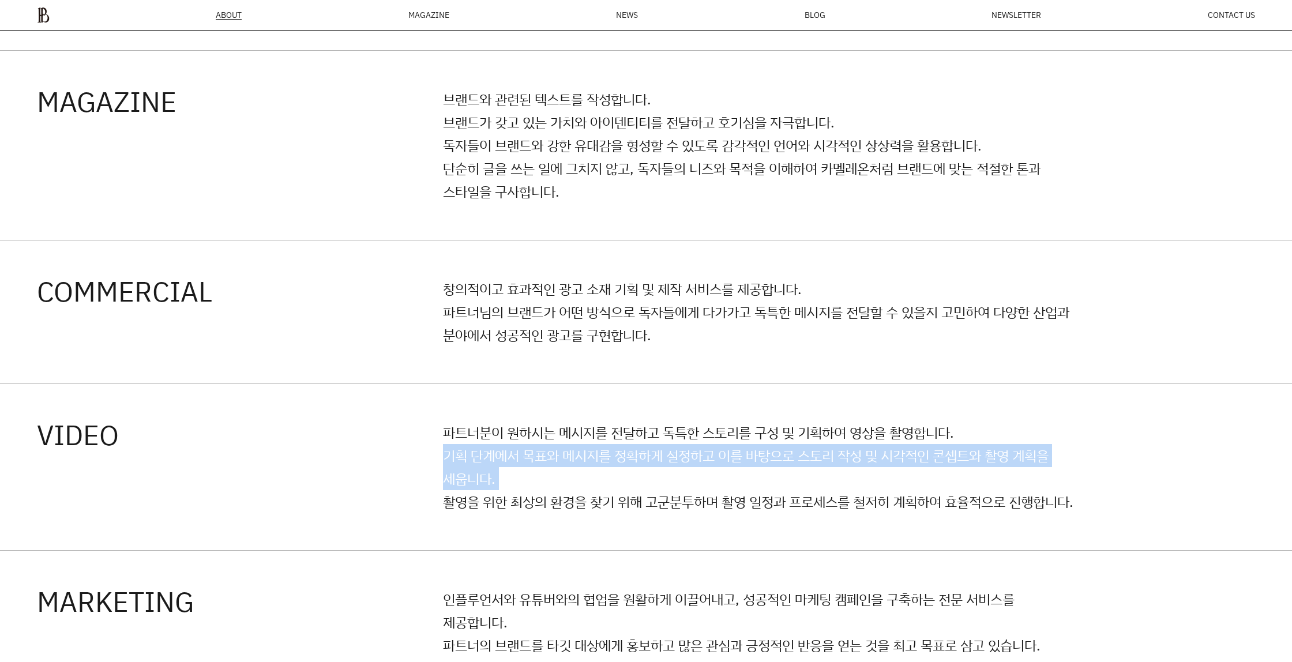
click at [967, 482] on p "파트너분이 원하시는 메시지를 전달하고 독특한 스토리를 구성 및 기획하여 영상을 촬영합니다. 기획 단계에서 목표와 메시지를 정확하게 설정하고 이…" at bounding box center [760, 467] width 634 height 92
drag, startPoint x: 967, startPoint y: 482, endPoint x: 977, endPoint y: 499, distance: 19.9
click at [973, 489] on p "파트너분이 원하시는 메시지를 전달하고 독특한 스토리를 구성 및 기획하여 영상을 촬영합니다. 기획 단계에서 목표와 메시지를 정확하게 설정하고 이…" at bounding box center [760, 467] width 634 height 92
